Goal: Browse casually: Explore the website without a specific task or goal

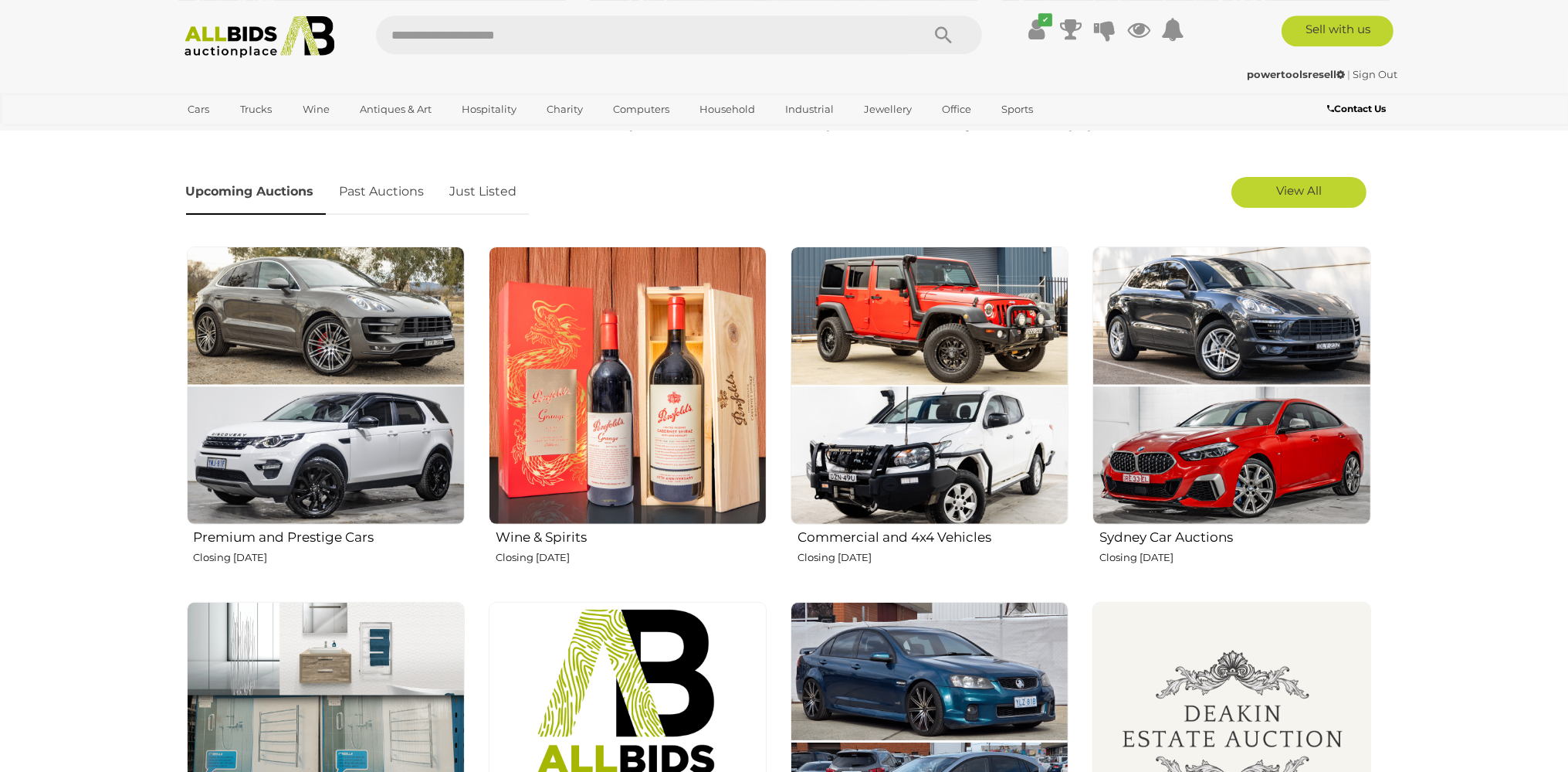
scroll to position [489, 0]
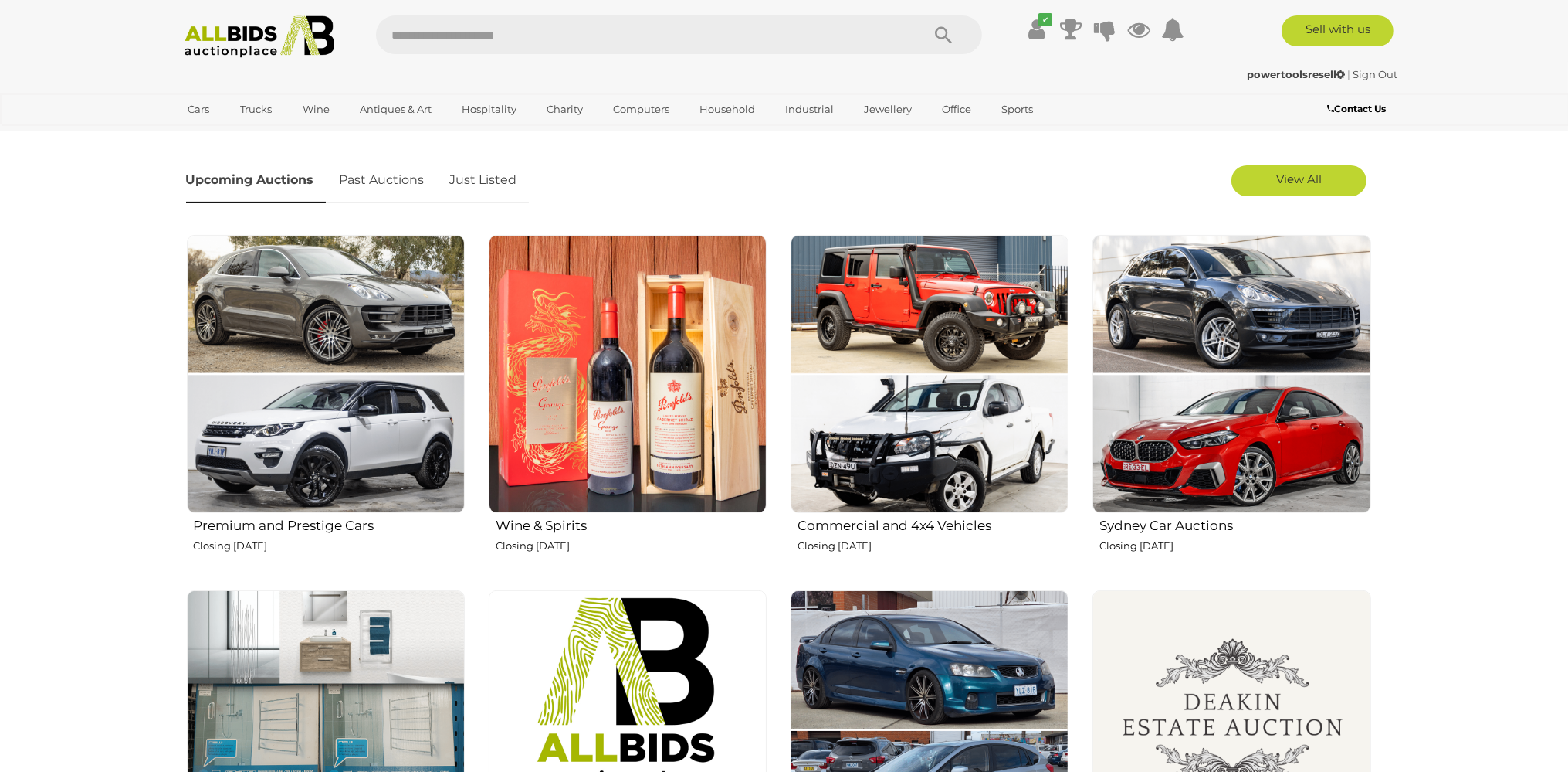
click at [644, 346] on img at bounding box center [628, 374] width 278 height 278
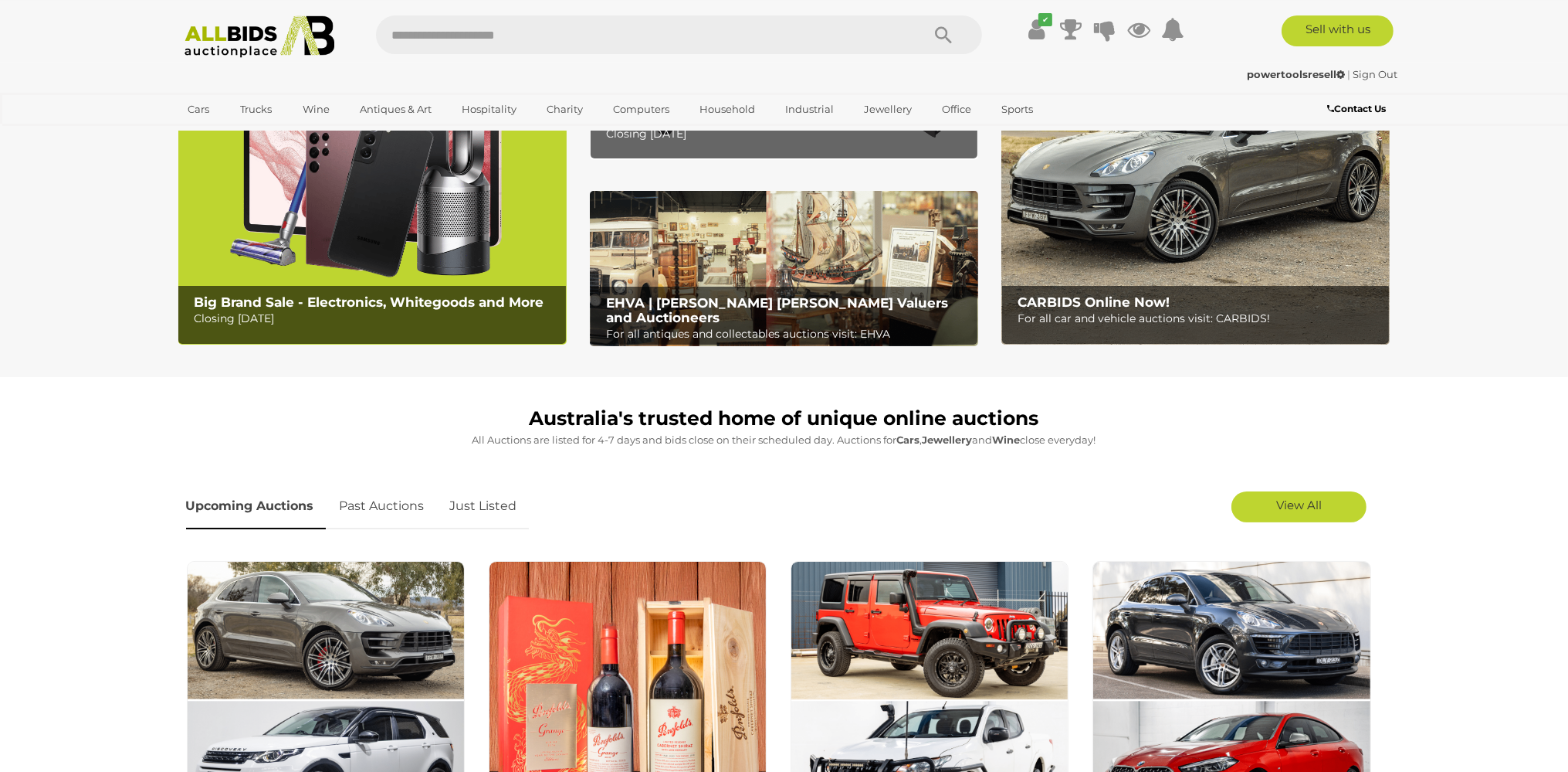
scroll to position [0, 0]
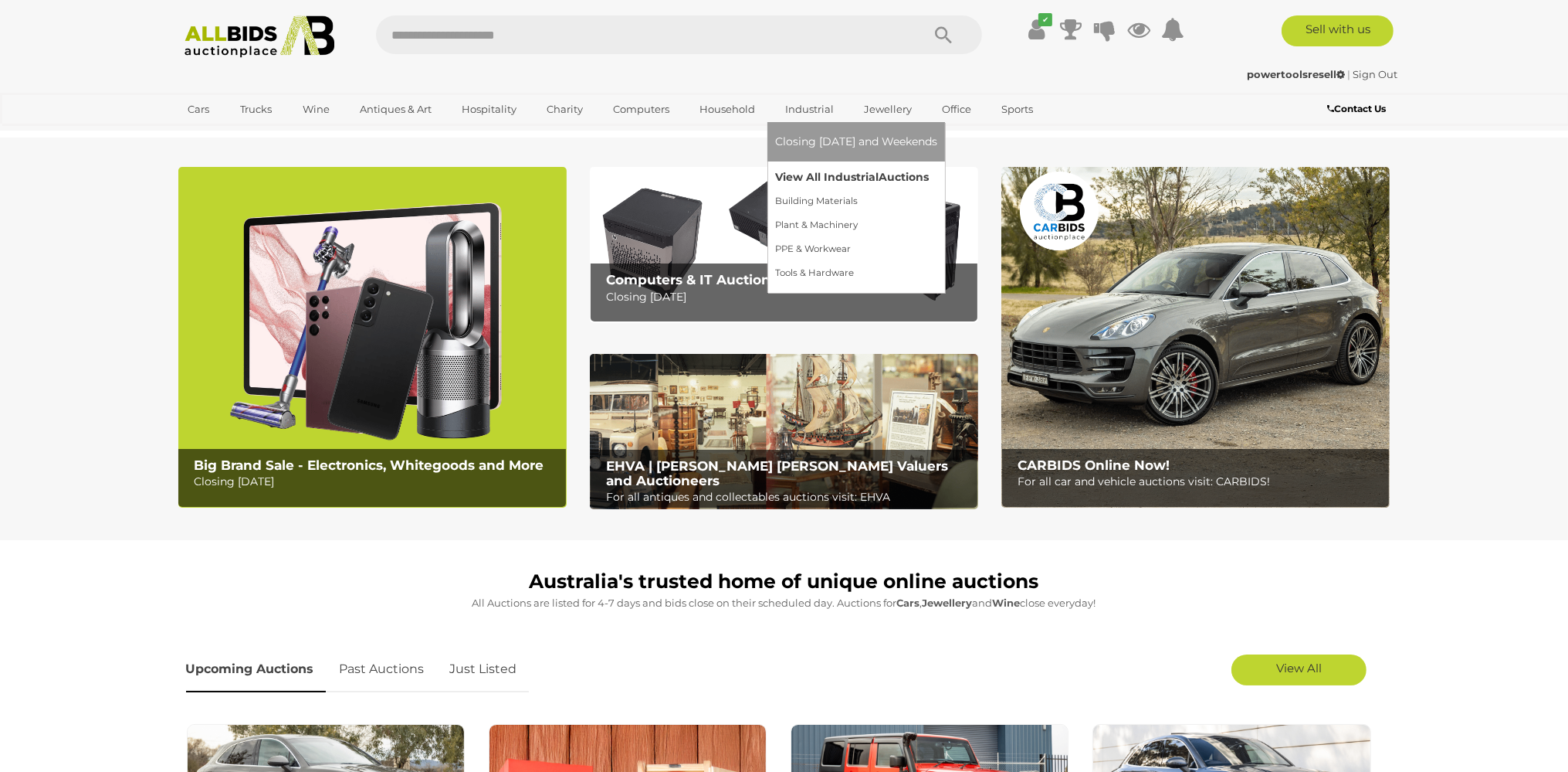
click at [829, 181] on link "View All Industrial Auctions" at bounding box center [857, 177] width 163 height 24
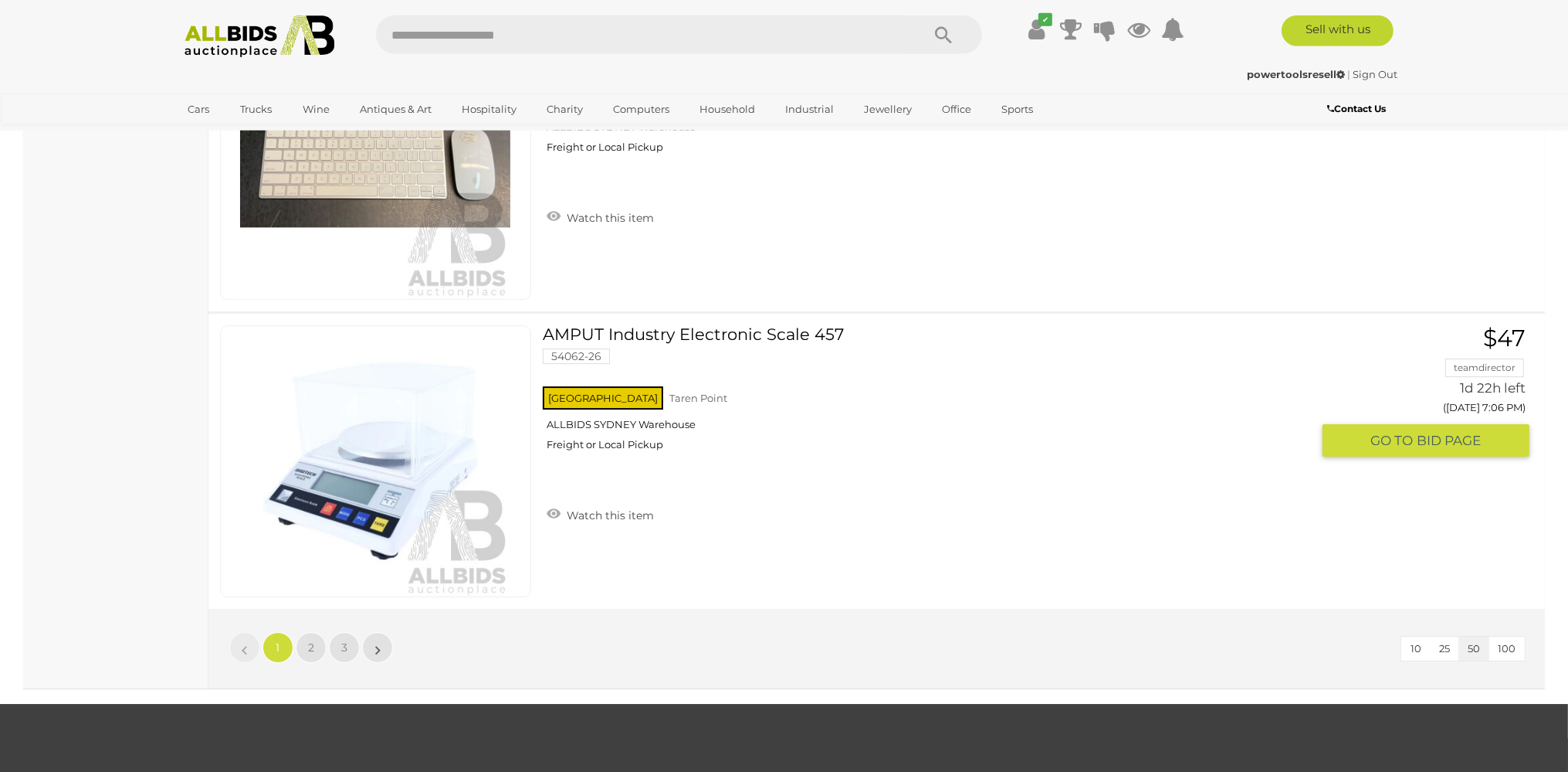
scroll to position [14682, 0]
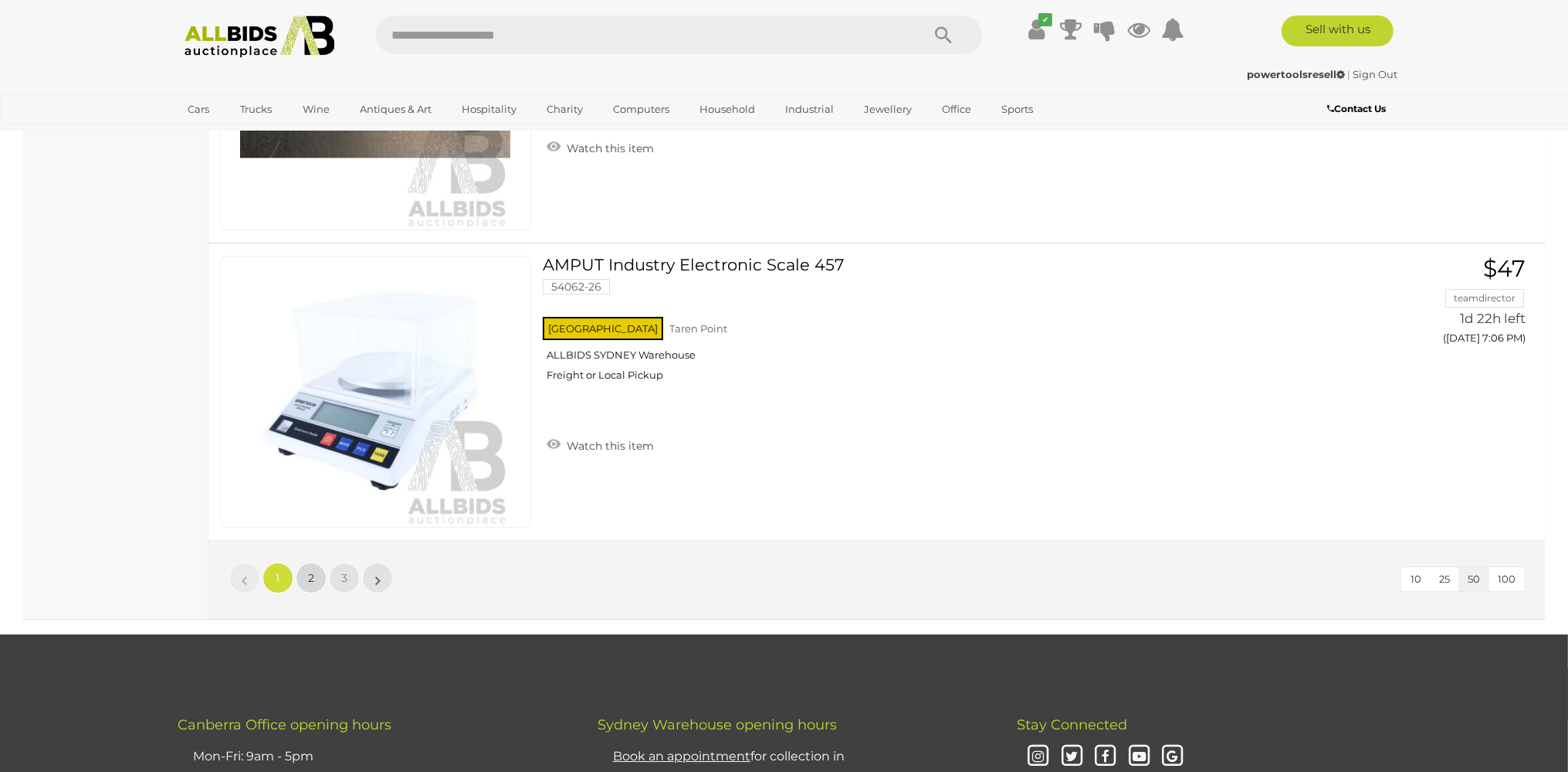
click at [310, 571] on span "2" at bounding box center [311, 578] width 6 height 14
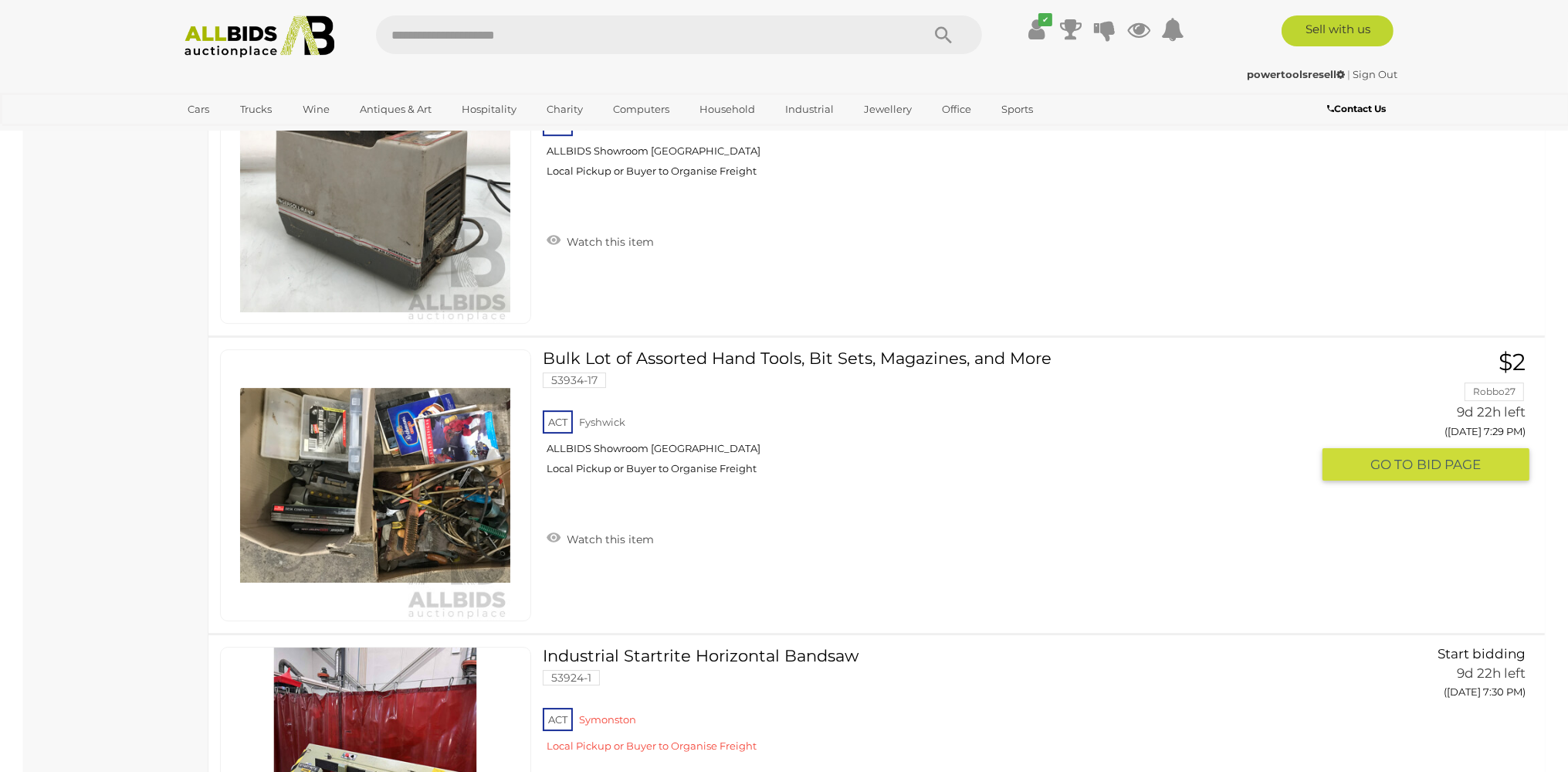
scroll to position [14781, 0]
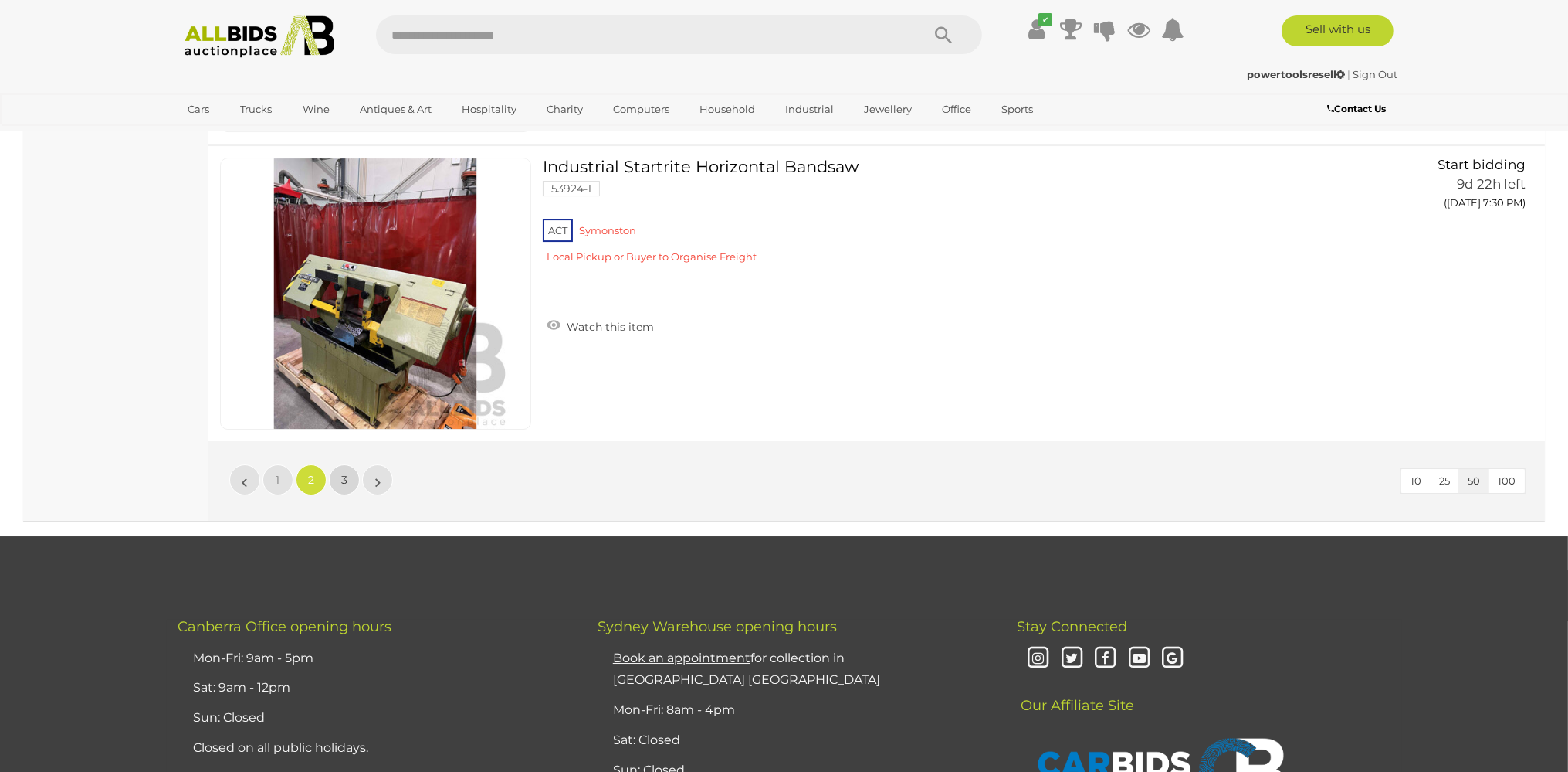
click at [343, 473] on span "3" at bounding box center [344, 480] width 6 height 14
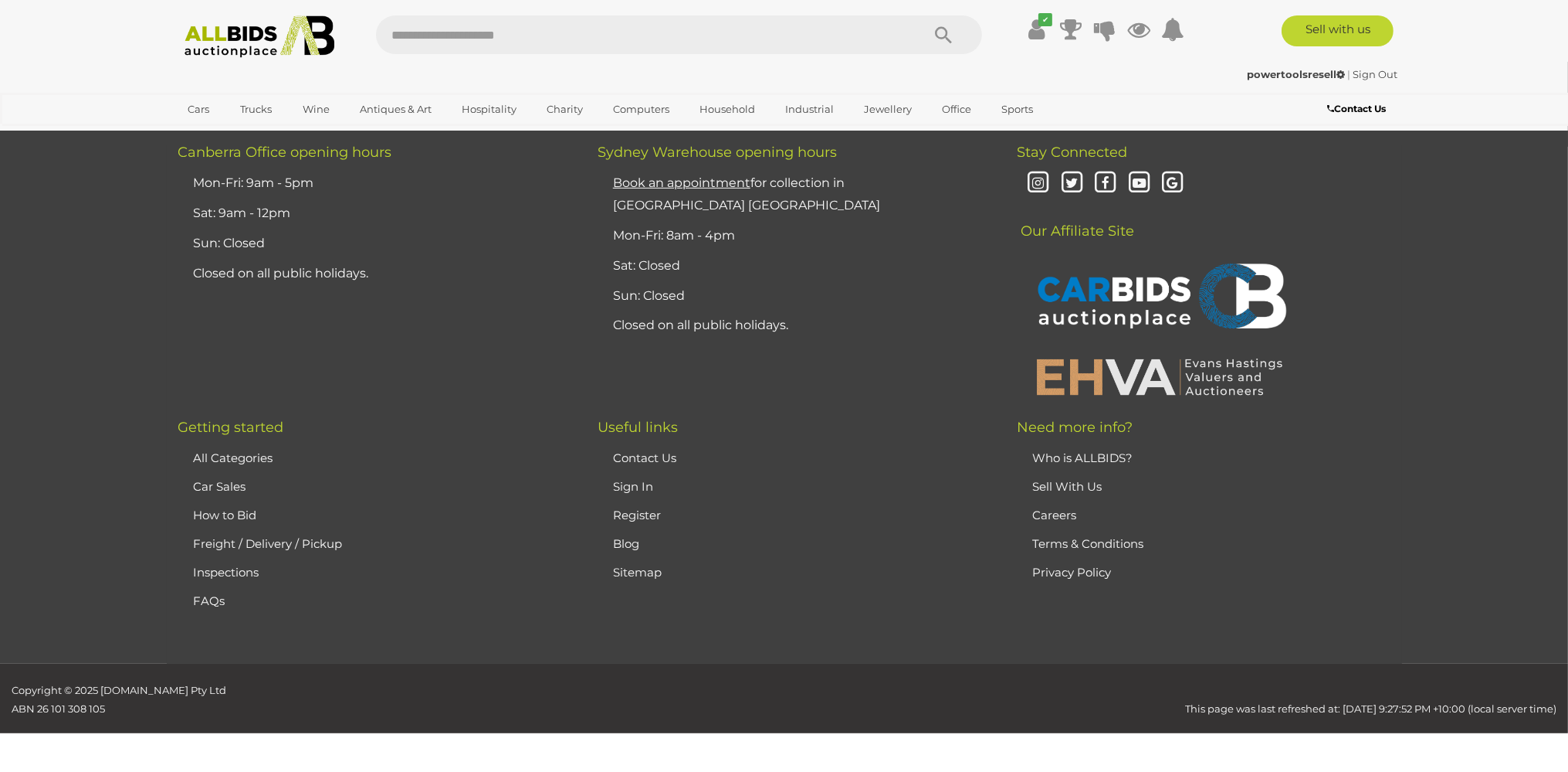
scroll to position [180, 0]
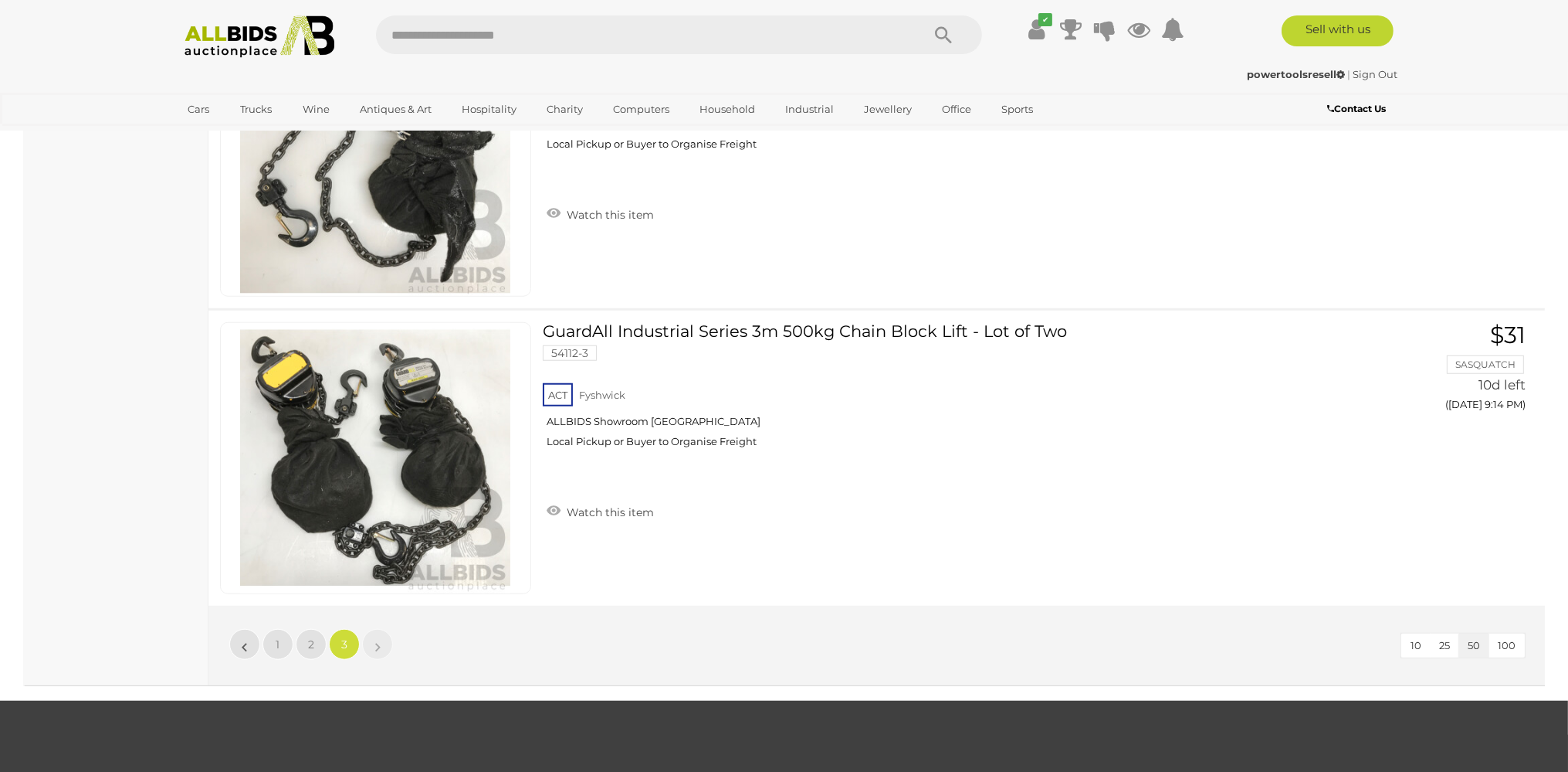
scroll to position [9886, 0]
